Goal: Information Seeking & Learning: Learn about a topic

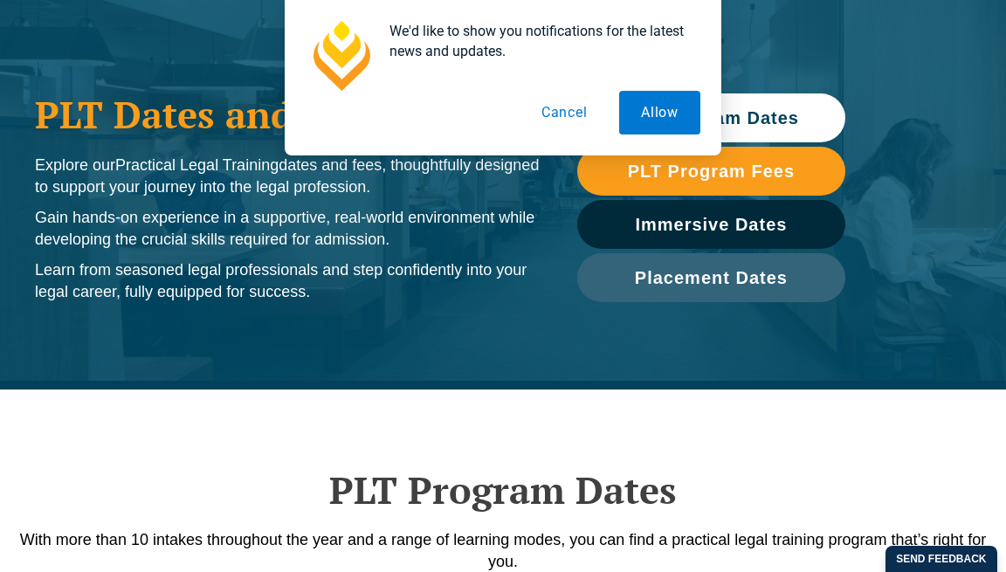
scroll to position [175, 0]
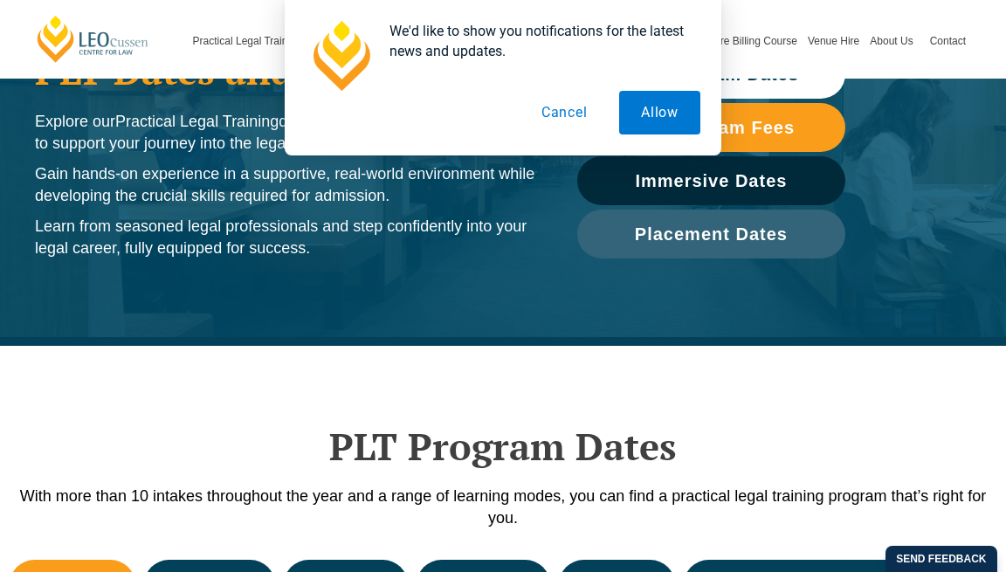
click at [568, 107] on button "Cancel" at bounding box center [565, 113] width 90 height 44
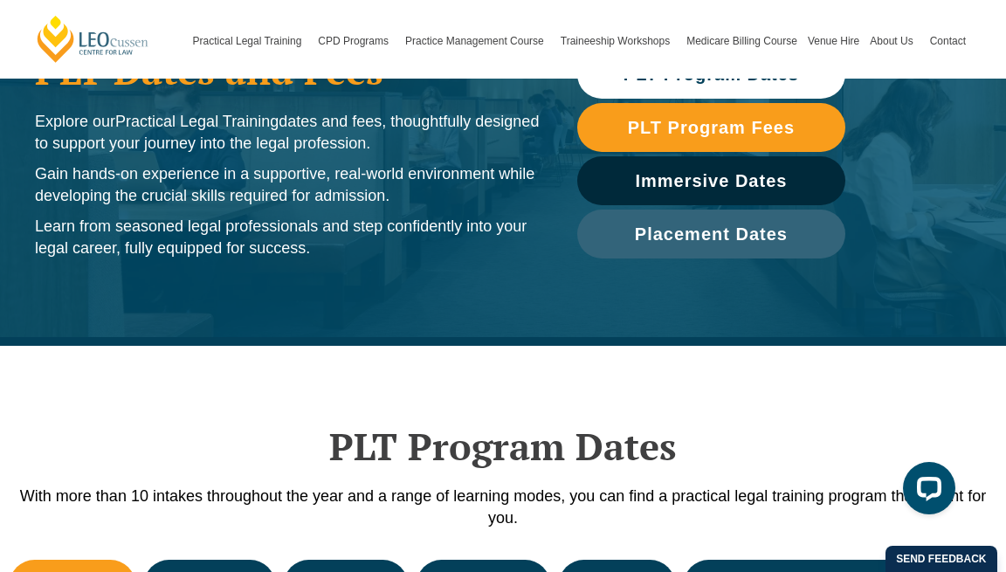
scroll to position [87, 0]
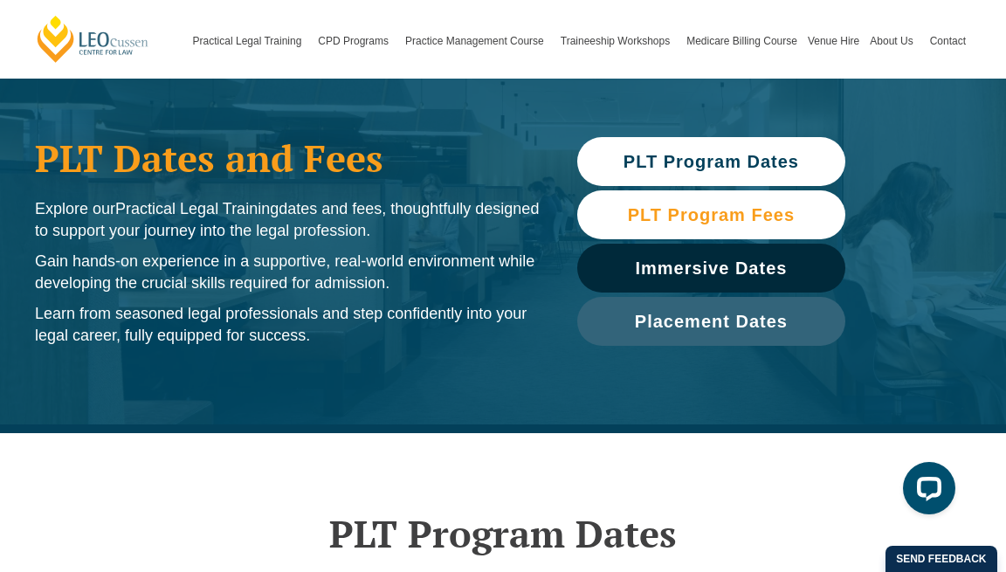
click at [670, 218] on span "PLT Program Fees" at bounding box center [711, 214] width 167 height 17
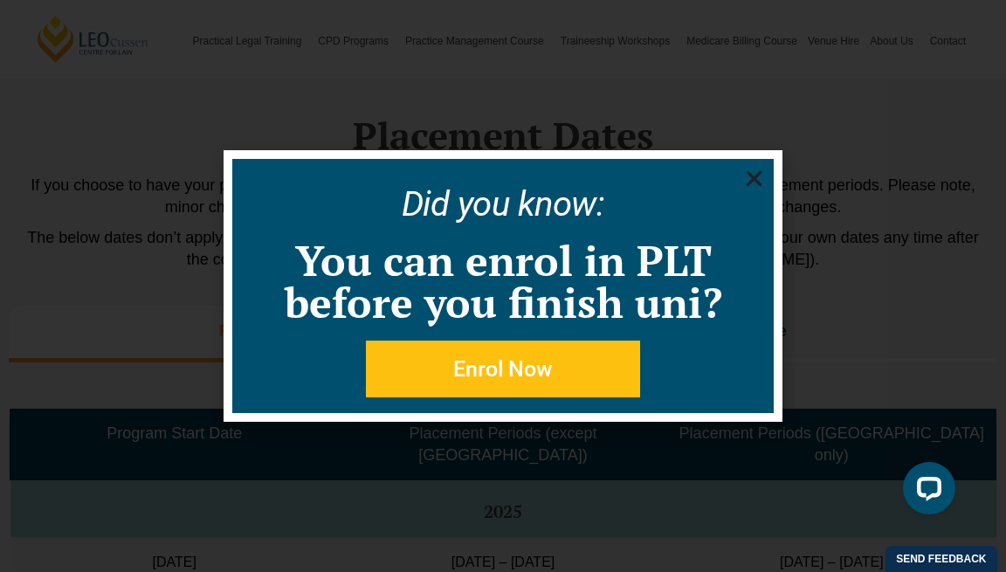
scroll to position [4214, 0]
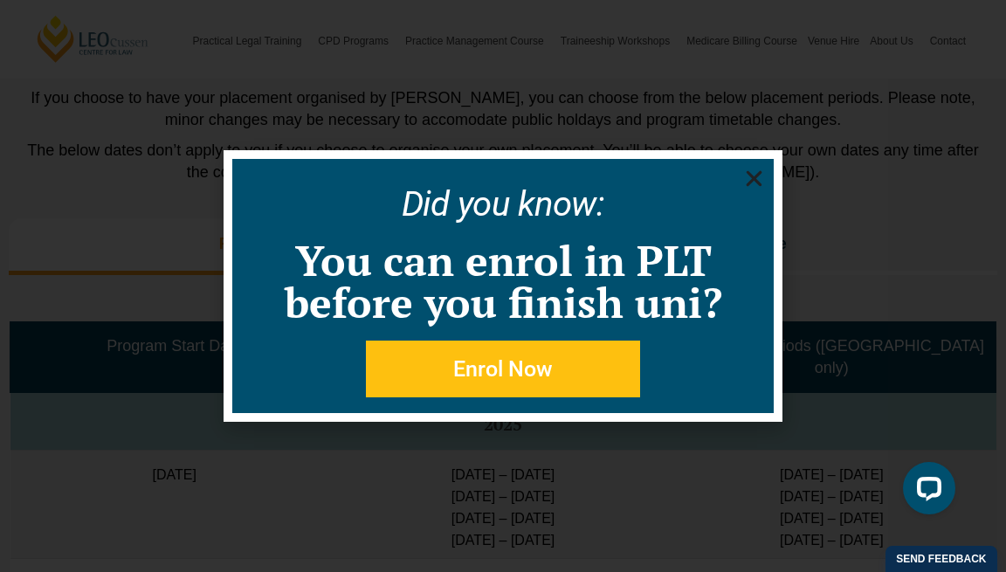
click at [744, 173] on icon "Close" at bounding box center [754, 179] width 22 height 22
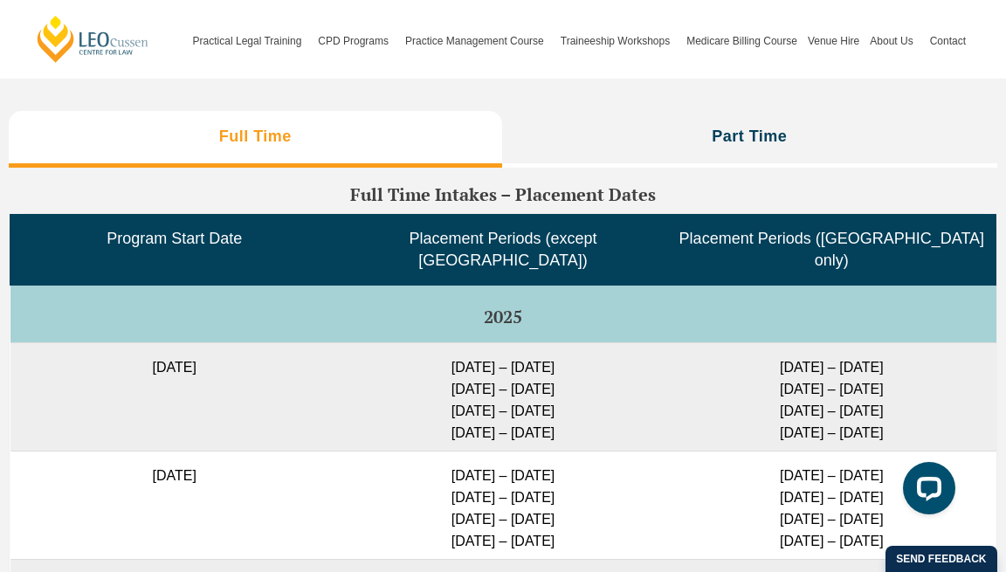
scroll to position [4301, 0]
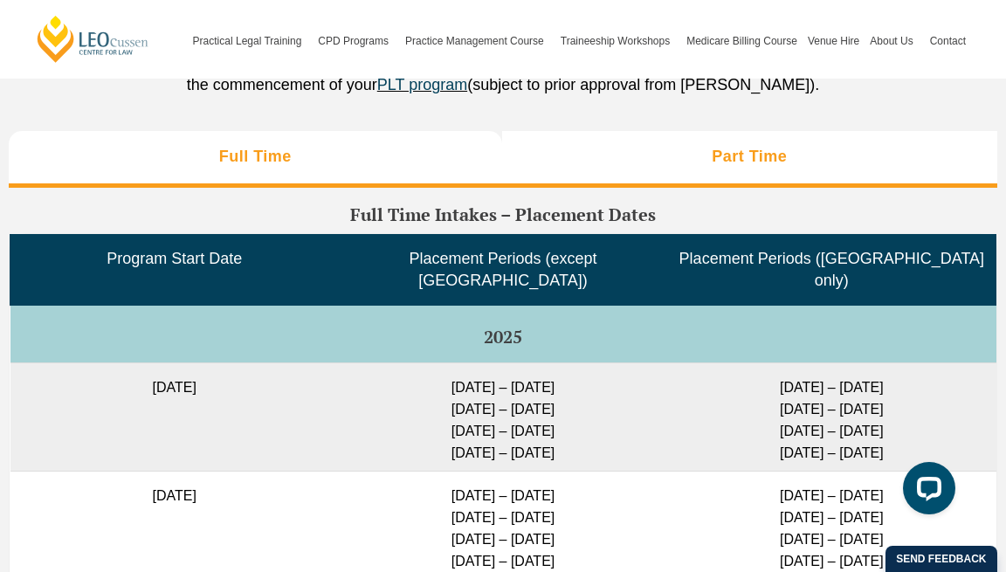
click at [650, 187] on li "Part Time" at bounding box center [750, 159] width 496 height 56
click at [392, 187] on li "Full Time" at bounding box center [255, 159] width 493 height 56
click at [597, 179] on li "Part Time" at bounding box center [750, 159] width 496 height 56
click at [377, 187] on li "Full Time" at bounding box center [255, 159] width 493 height 56
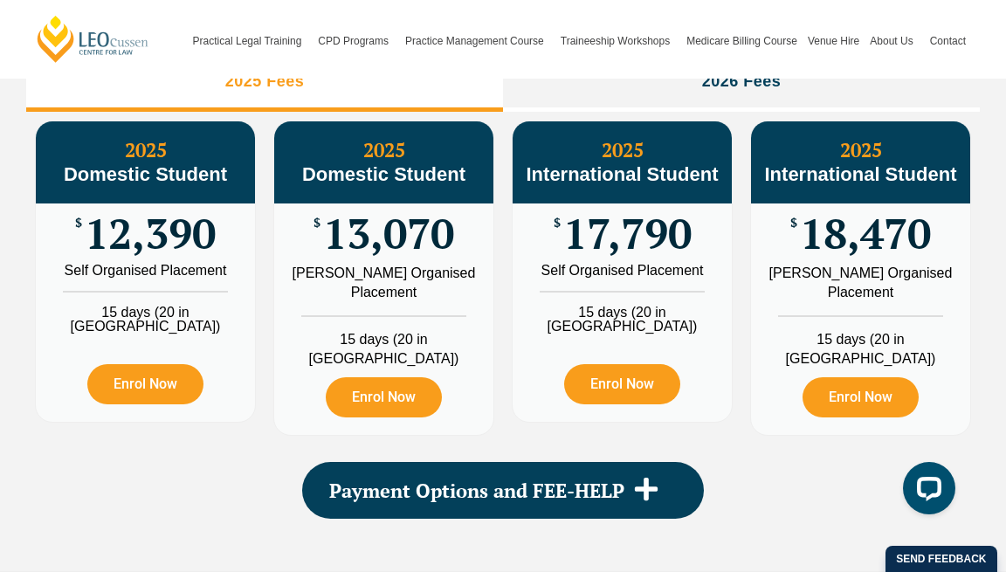
scroll to position [2031, 0]
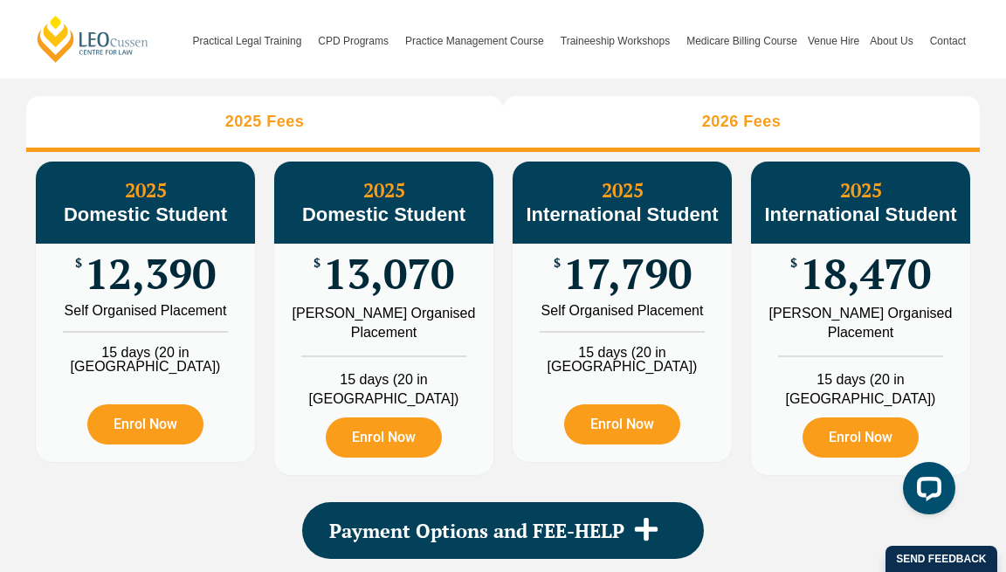
click at [617, 152] on li "2026 Fees" at bounding box center [741, 124] width 477 height 56
click at [403, 152] on li "2025 Fees" at bounding box center [264, 124] width 477 height 56
click at [541, 152] on li "2026 Fees" at bounding box center [741, 124] width 477 height 56
click at [402, 152] on li "2025 Fees" at bounding box center [264, 124] width 477 height 56
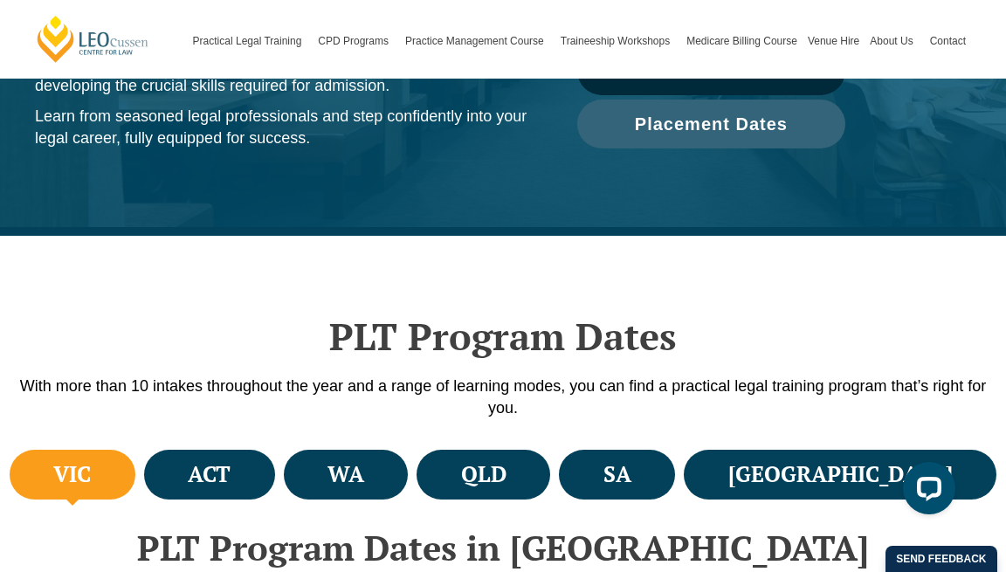
scroll to position [0, 0]
